Goal: Find contact information: Find contact information

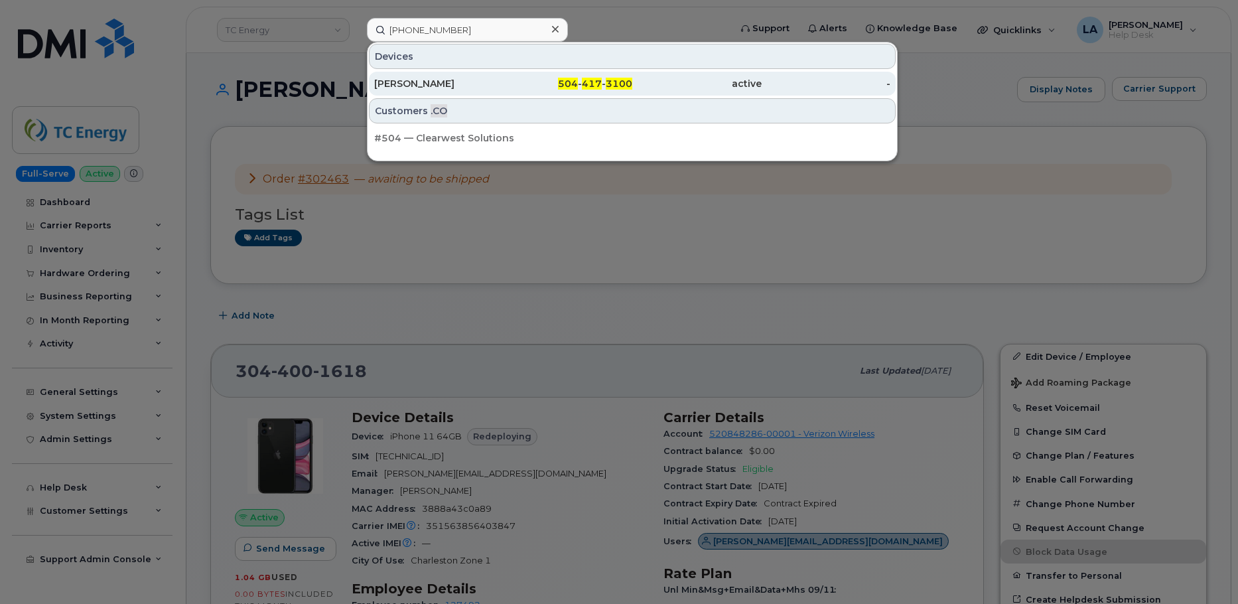
type input "[PHONE_NUMBER]"
click at [456, 83] on div "[PERSON_NAME]" at bounding box center [438, 83] width 129 height 13
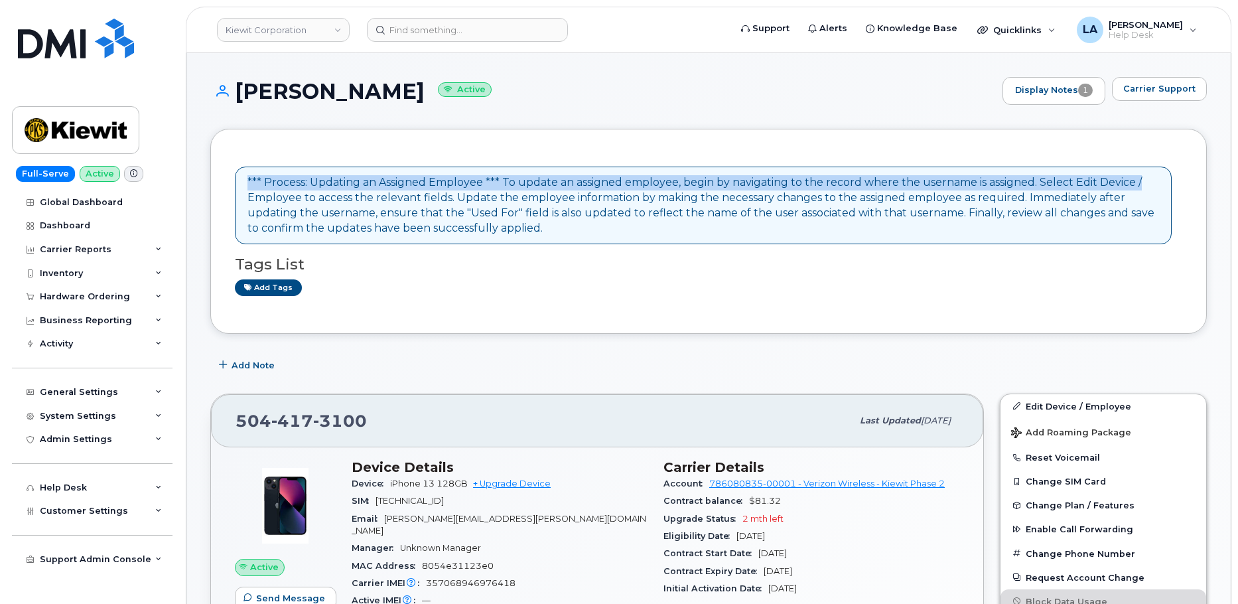
drag, startPoint x: 1236, startPoint y: 126, endPoint x: 1238, endPoint y: 147, distance: 20.7
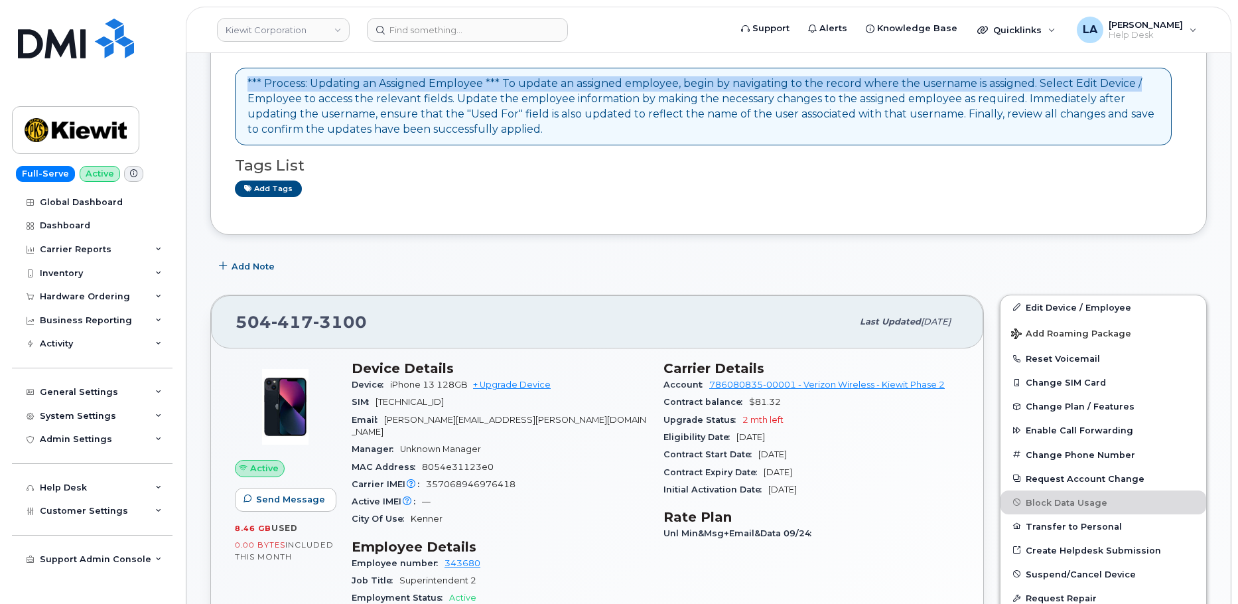
scroll to position [101, 0]
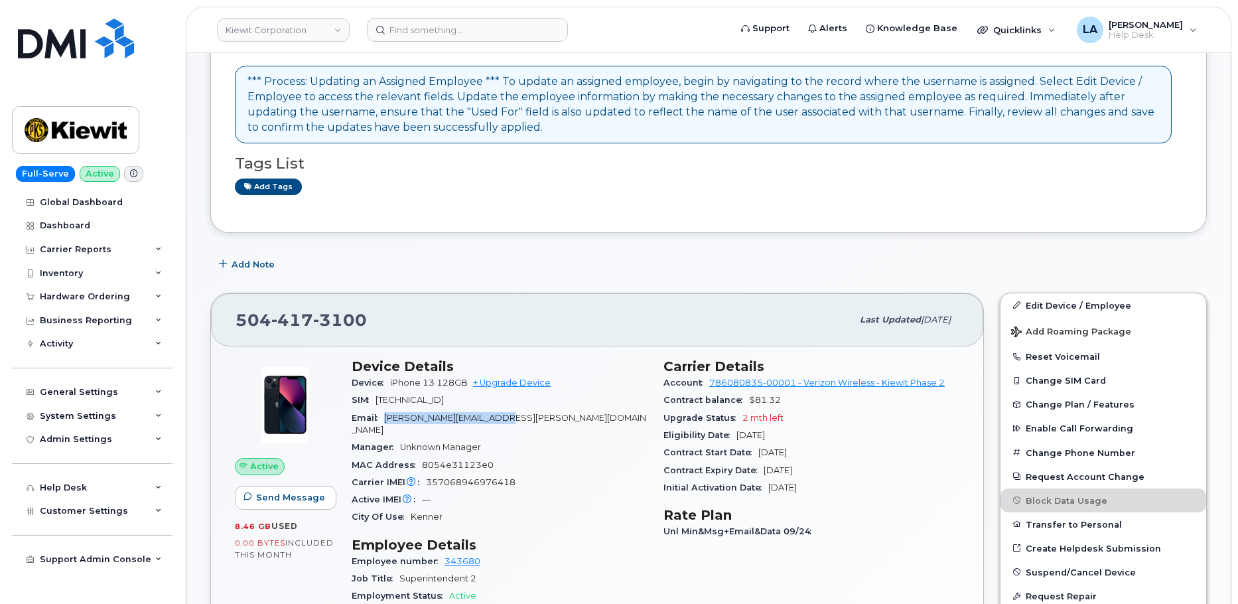
drag, startPoint x: 542, startPoint y: 412, endPoint x: 451, endPoint y: 368, distance: 101.4
click at [387, 414] on div "Email LUCAS.PANNING@KIEWIT.COM" at bounding box center [499, 424] width 296 height 30
copy span "LUCAS.PANNING@KIEWIT.COM"
